Goal: Communication & Community: Answer question/provide support

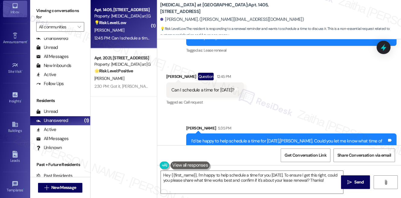
scroll to position [461, 0]
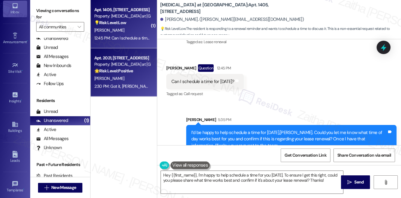
click at [137, 78] on div "[PERSON_NAME]" at bounding box center [122, 79] width 57 height 8
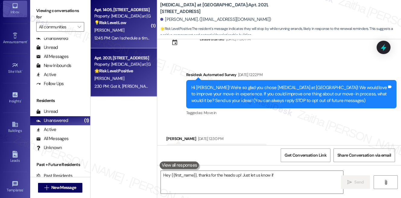
type textarea "Hey {{first_name}}, thanks for the heads up! Just let us know if"
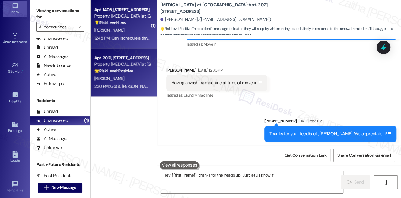
click at [144, 32] on div "[PERSON_NAME]" at bounding box center [122, 31] width 57 height 8
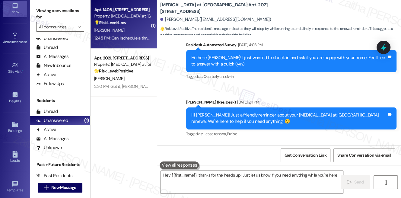
type textarea "Hey {{first_name}}, thanks for the heads up! Just let us know if you need anyth…"
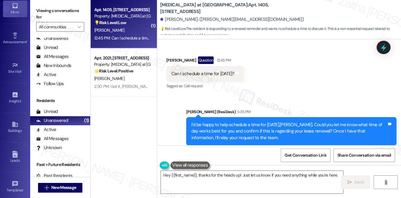
scroll to position [470, 0]
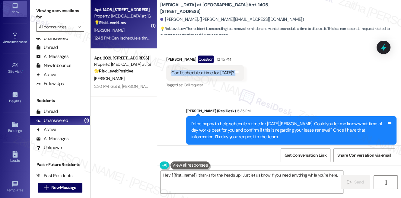
drag, startPoint x: 170, startPoint y: 60, endPoint x: 249, endPoint y: 65, distance: 78.3
click at [244, 65] on div "Can I schedule a time for [DATE]? Tags and notes" at bounding box center [205, 72] width 78 height 15
copy div "Can I schedule a time for [DATE]? Tags and notes"
click at [388, 47] on icon at bounding box center [383, 47] width 10 height 10
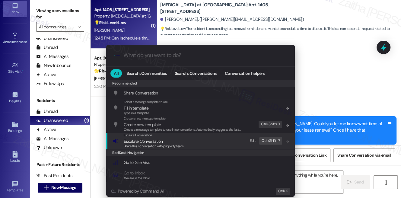
click at [154, 142] on span "Escalate Conversation" at bounding box center [143, 140] width 39 height 5
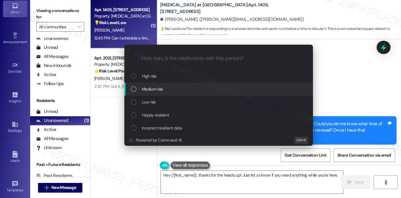
click at [158, 91] on span "Medium risk" at bounding box center [152, 89] width 21 height 7
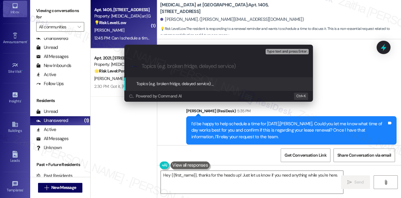
paste input "Appointment Request –"
type input "Appointment Request"
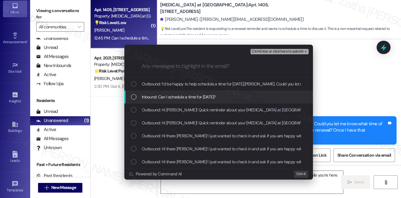
click at [203, 98] on span "Inbound: Can I schedule a time for [DATE]?" at bounding box center [179, 97] width 74 height 7
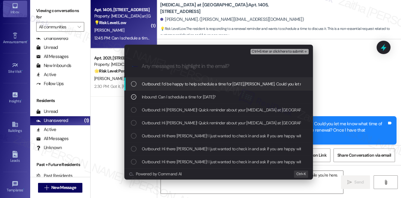
click at [278, 55] on div "Ctrl+Enter or click here to submit" at bounding box center [279, 52] width 59 height 8
click at [278, 52] on span "Ctrl+Enter or click here to submit" at bounding box center [278, 51] width 52 height 4
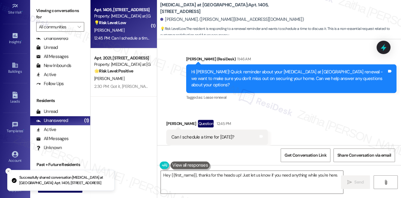
scroll to position [87, 0]
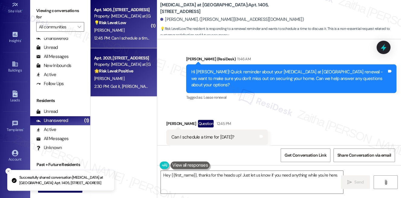
click at [148, 78] on div "[PERSON_NAME]" at bounding box center [122, 79] width 57 height 8
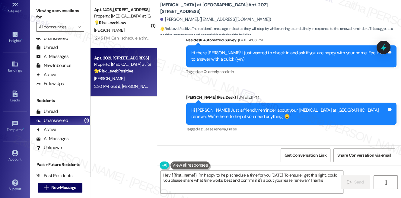
type textarea "Hey {{first_name}}, I'm happy to help schedule a time for you [DATE]. To ensure…"
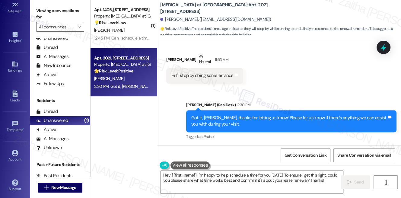
scroll to position [590, 0]
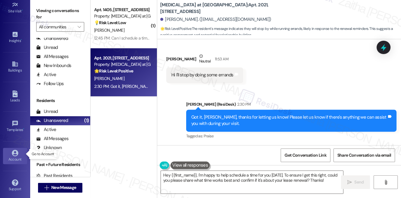
click at [11, 156] on div "Account" at bounding box center [15, 159] width 30 height 6
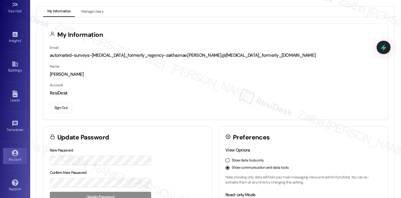
click at [62, 109] on button "Sign Out" at bounding box center [61, 108] width 22 height 11
